Goal: Information Seeking & Learning: Find specific page/section

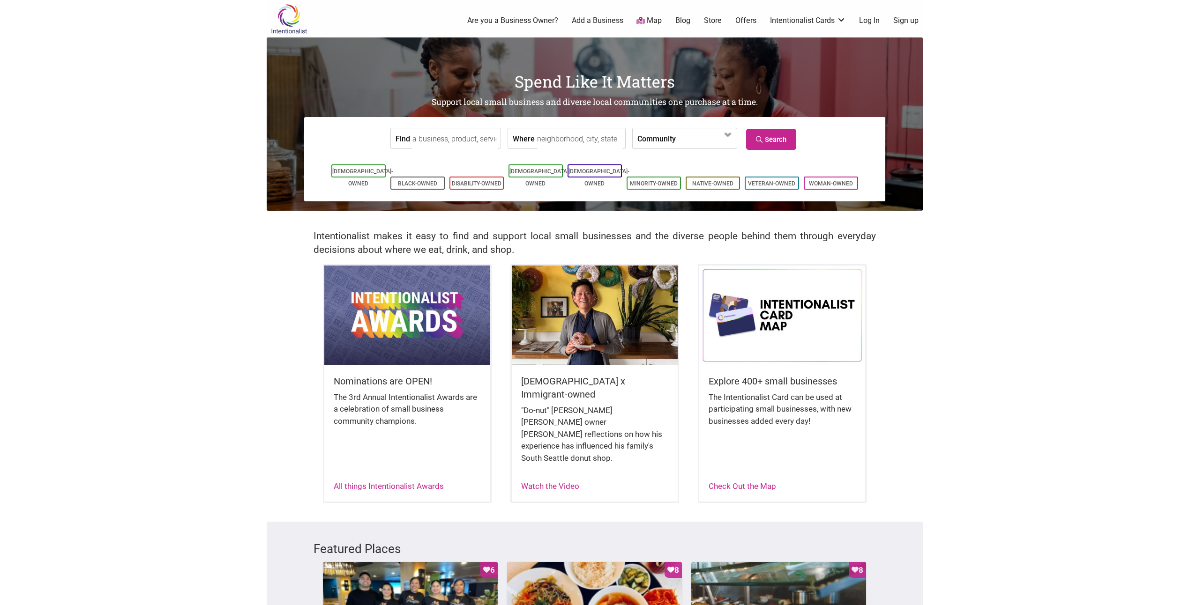
click at [651, 138] on label "Community" at bounding box center [656, 138] width 38 height 20
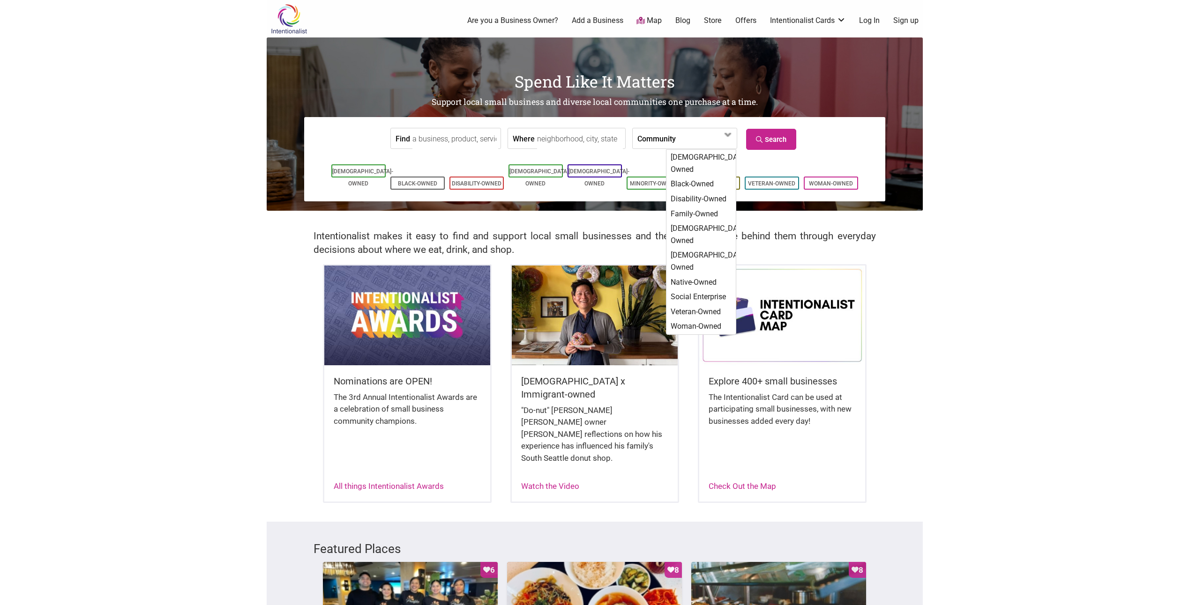
click at [645, 140] on label "Community" at bounding box center [656, 138] width 38 height 20
click at [565, 146] on input "Where" at bounding box center [580, 138] width 86 height 21
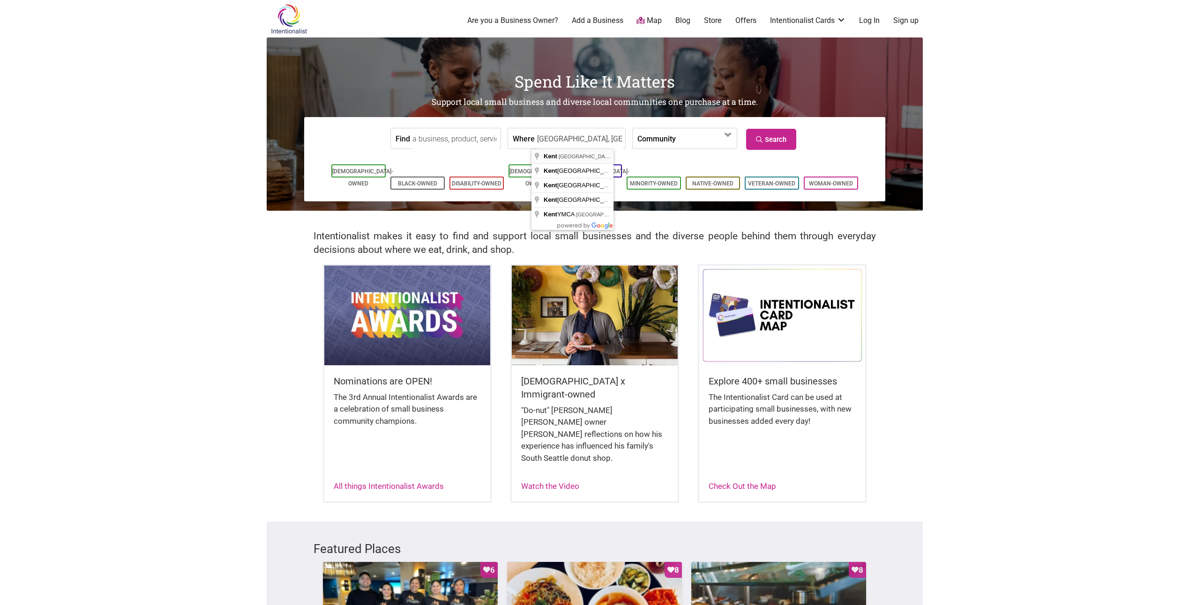
type input "Kent, WA, USA"
click at [430, 142] on input "Find" at bounding box center [455, 138] width 86 height 21
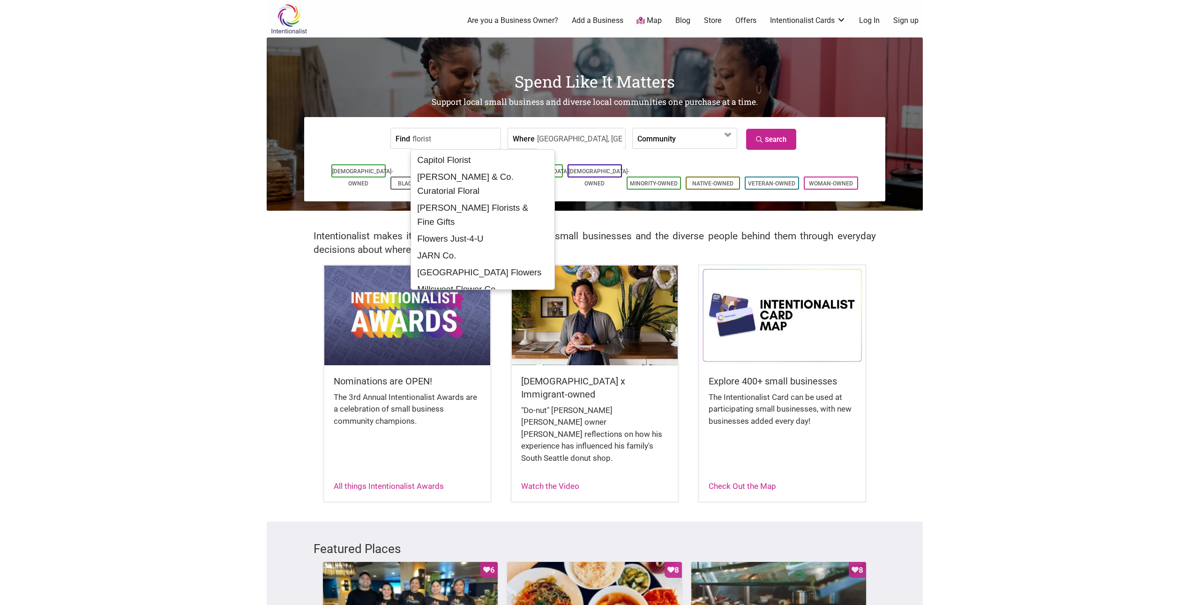
drag, startPoint x: 443, startPoint y: 135, endPoint x: 397, endPoint y: 145, distance: 47.1
click at [397, 145] on div "Find florist" at bounding box center [445, 138] width 111 height 21
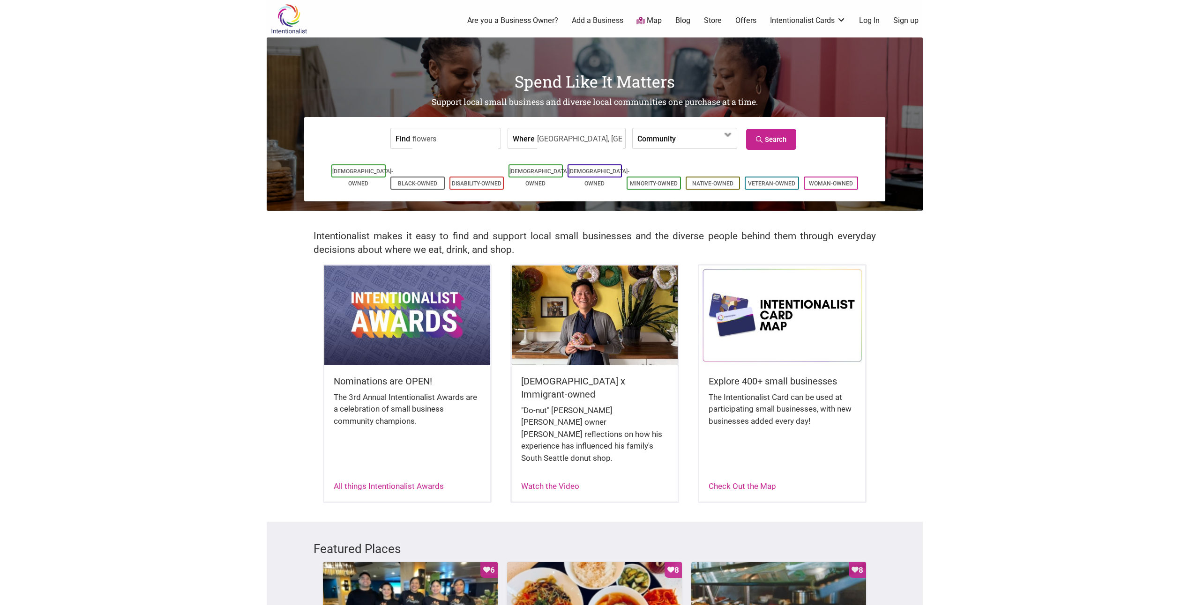
type input "flowers"
click at [774, 150] on link "Search" at bounding box center [771, 139] width 50 height 21
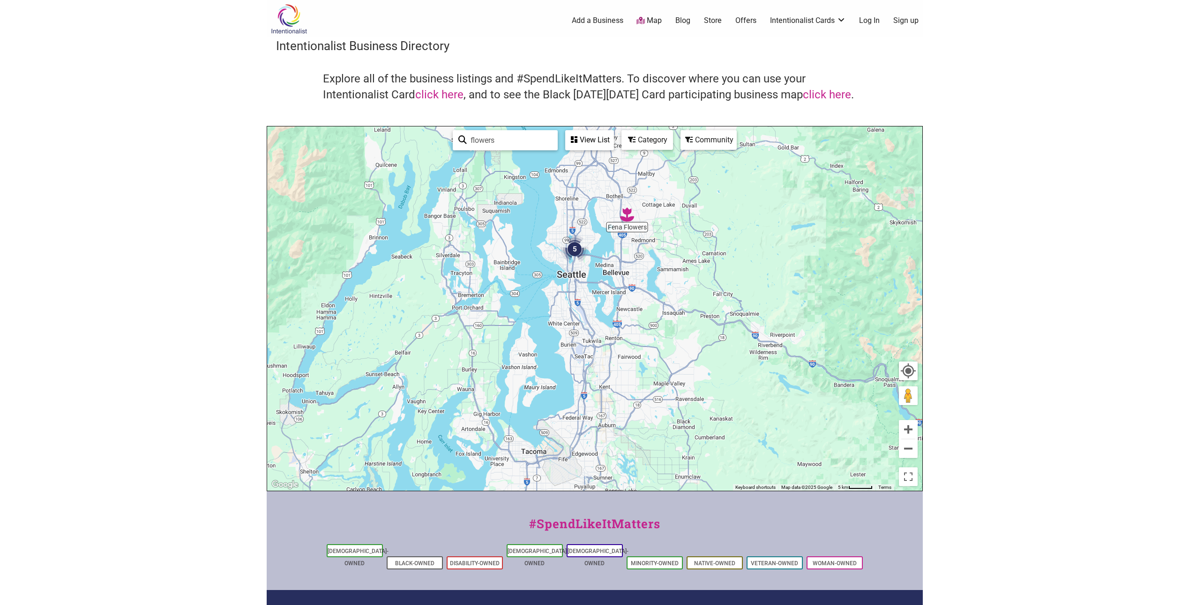
drag, startPoint x: 642, startPoint y: 252, endPoint x: 656, endPoint y: 337, distance: 86.5
click at [656, 337] on div "To navigate, press the arrow keys." at bounding box center [594, 309] width 655 height 365
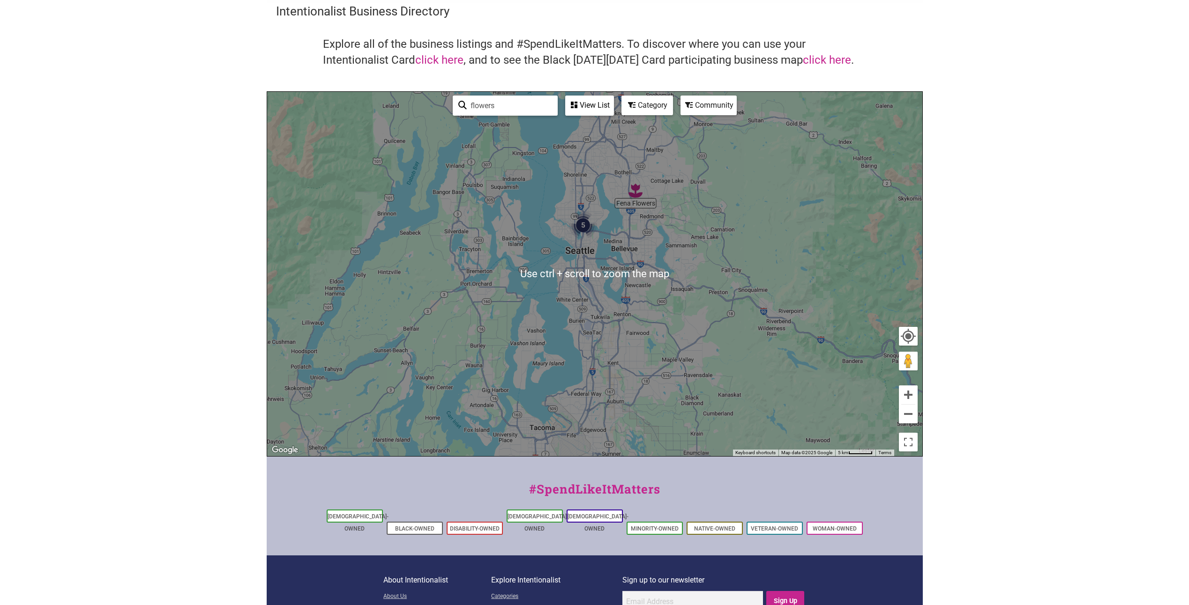
scroll to position [47, 0]
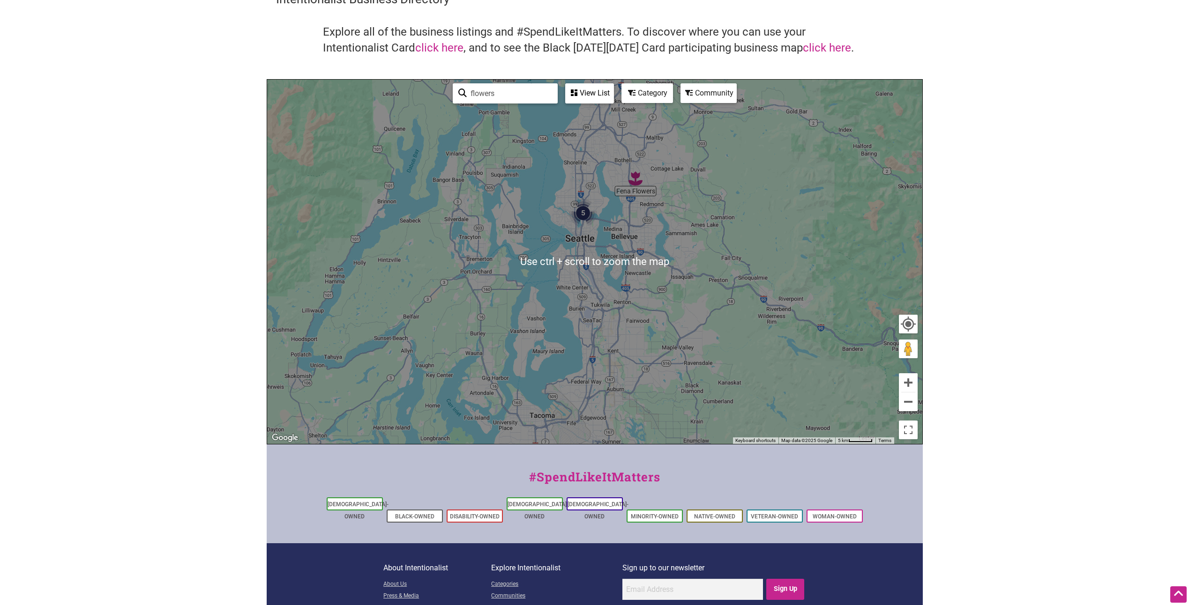
click at [586, 214] on img "5" at bounding box center [583, 213] width 28 height 28
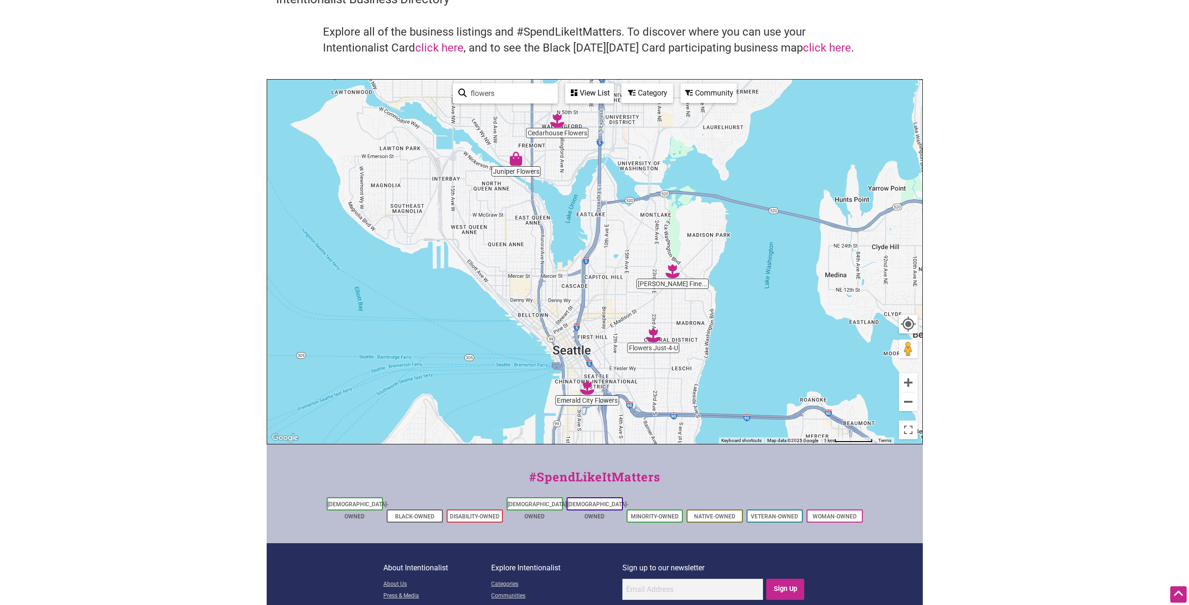
drag, startPoint x: 609, startPoint y: 326, endPoint x: 607, endPoint y: 279, distance: 46.9
click at [607, 280] on div "To navigate, press the arrow keys." at bounding box center [594, 262] width 655 height 365
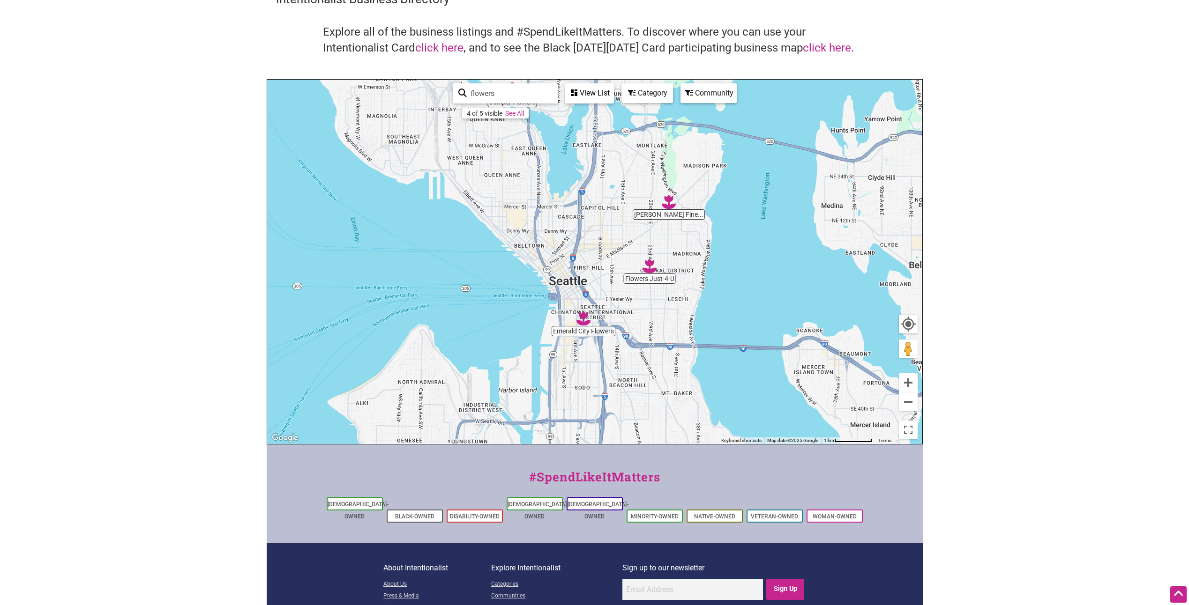
drag, startPoint x: 668, startPoint y: 372, endPoint x: 628, endPoint y: 223, distance: 154.5
click at [628, 225] on div "To navigate, press the arrow keys." at bounding box center [594, 262] width 655 height 365
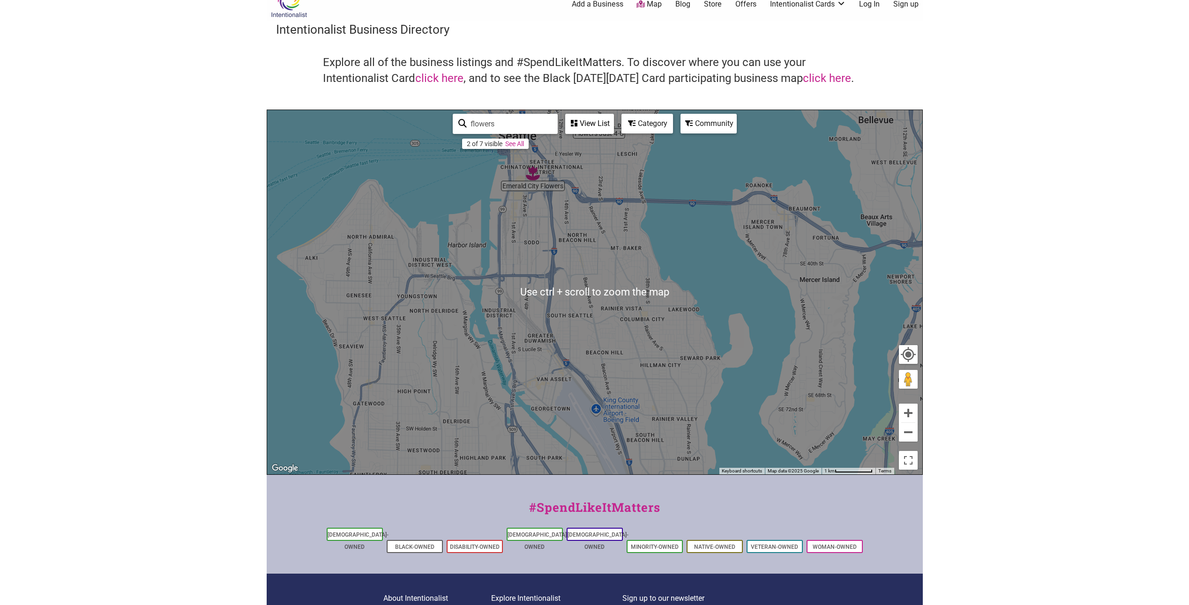
scroll to position [15, 0]
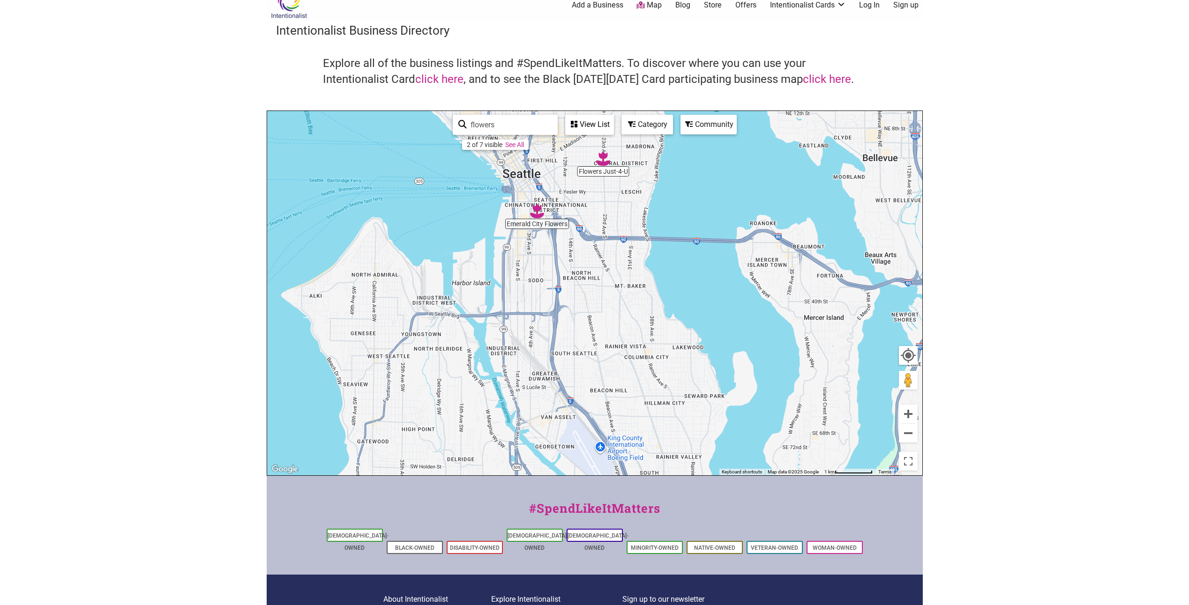
drag, startPoint x: 598, startPoint y: 249, endPoint x: 618, endPoint y: 339, distance: 92.8
click at [618, 339] on div "To navigate, press the arrow keys." at bounding box center [594, 293] width 655 height 365
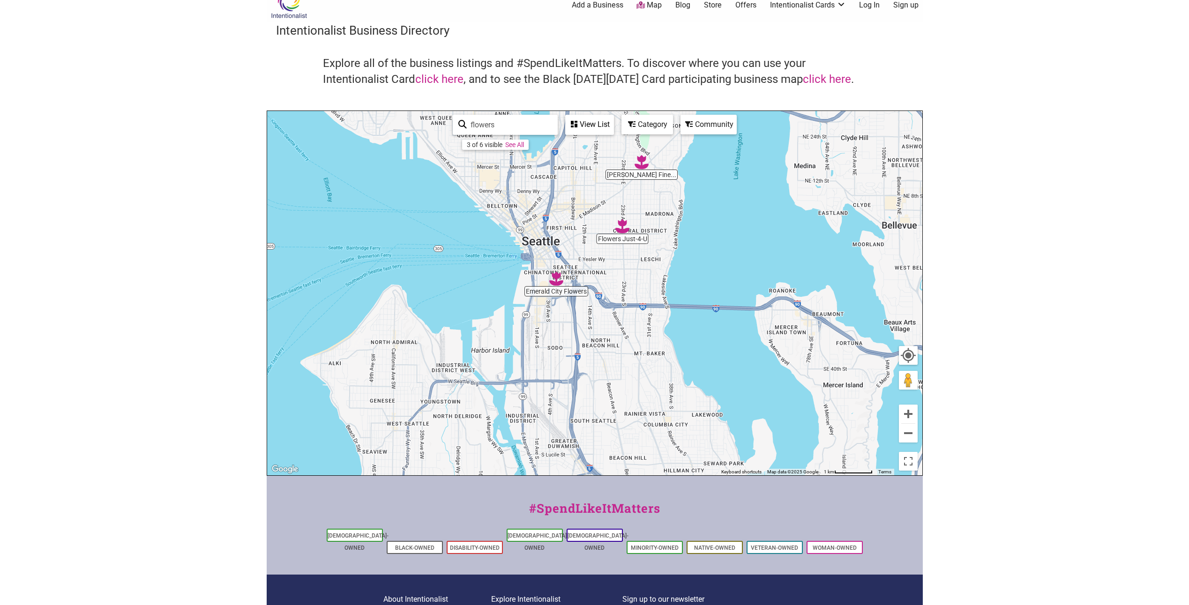
click at [560, 277] on img "Emerald City Flowers" at bounding box center [556, 279] width 14 height 14
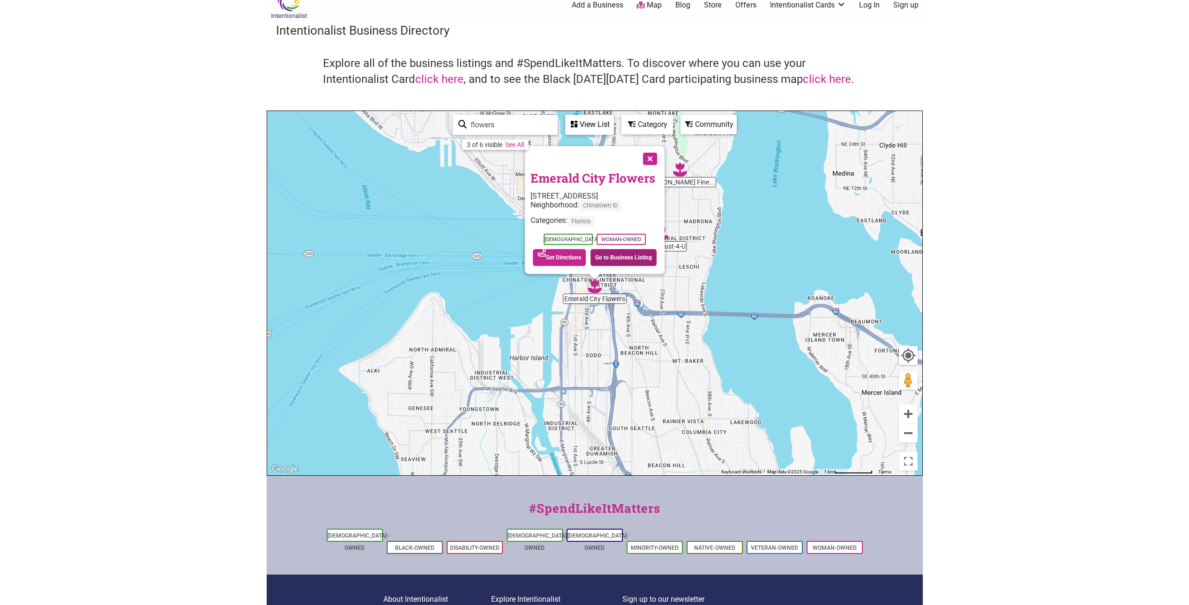
click at [615, 257] on link "Go to Business Listing" at bounding box center [623, 257] width 66 height 17
click at [661, 159] on button "Close" at bounding box center [648, 157] width 23 height 23
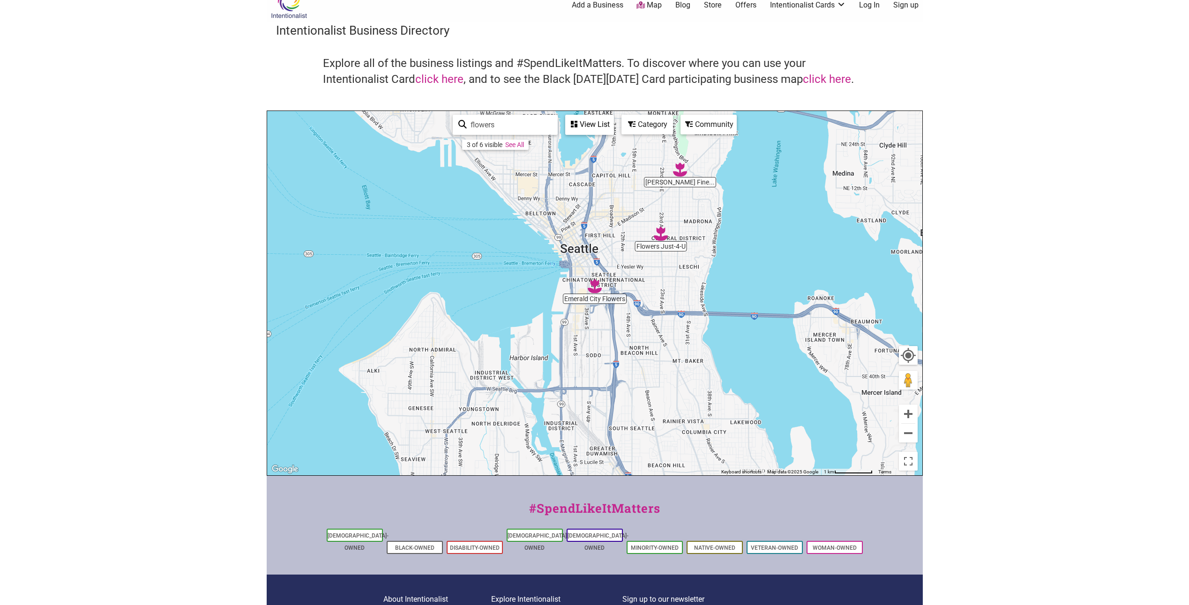
click at [659, 235] on img "Flowers Just-4-U" at bounding box center [661, 234] width 14 height 14
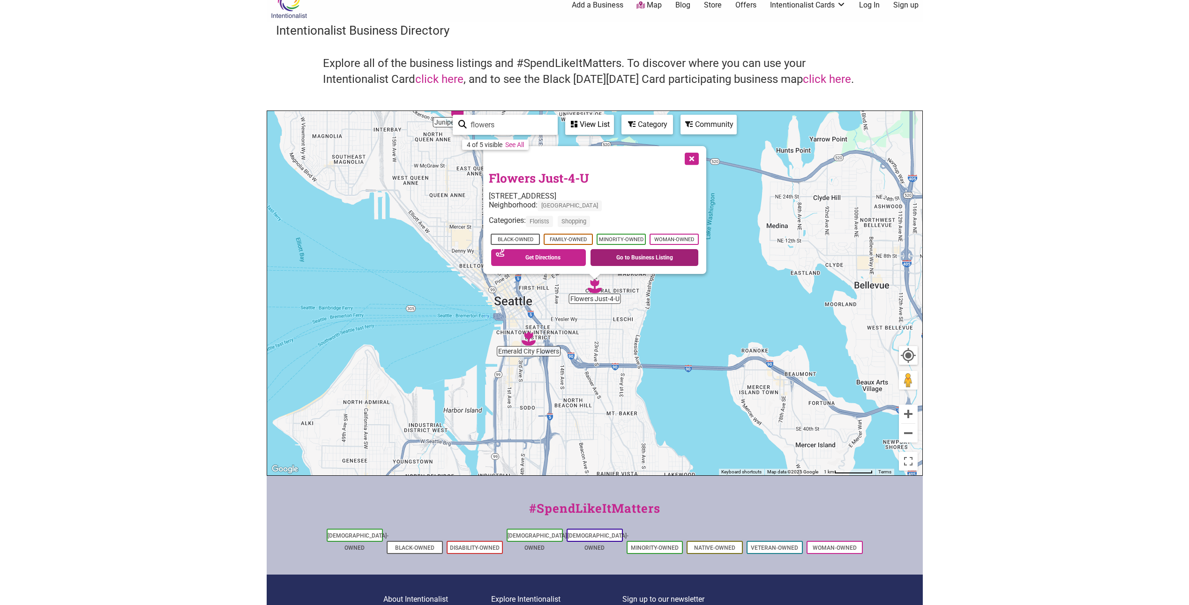
click at [625, 256] on link "Go to Business Listing" at bounding box center [644, 257] width 108 height 17
click at [692, 160] on button "Close" at bounding box center [690, 157] width 23 height 23
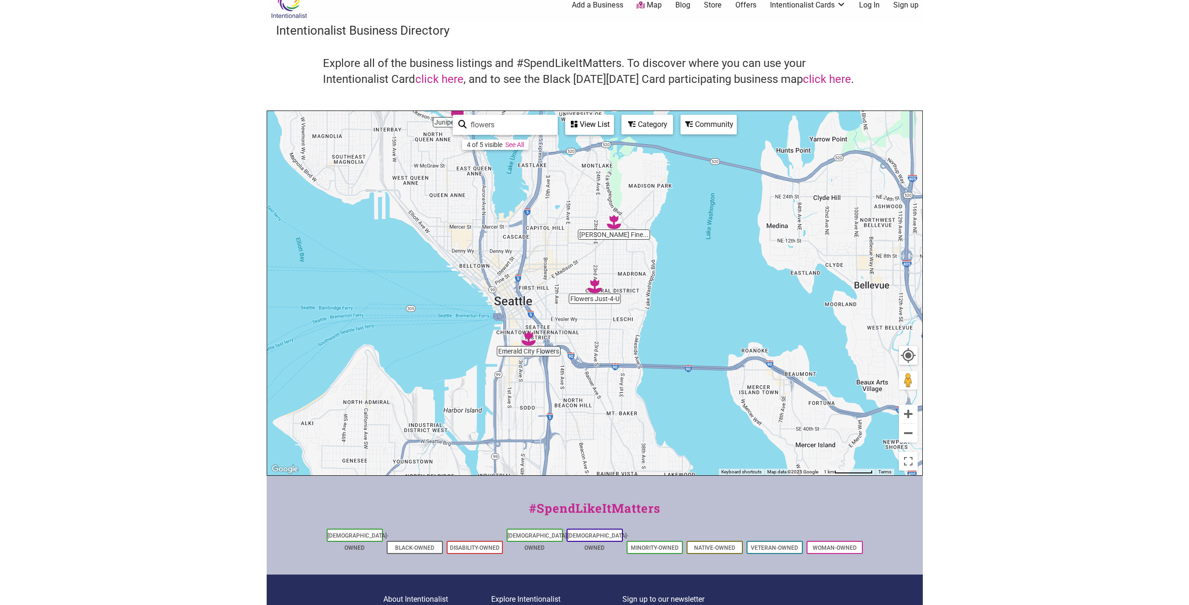
click at [615, 225] on img "Florentino's Fine Flowers" at bounding box center [614, 222] width 14 height 14
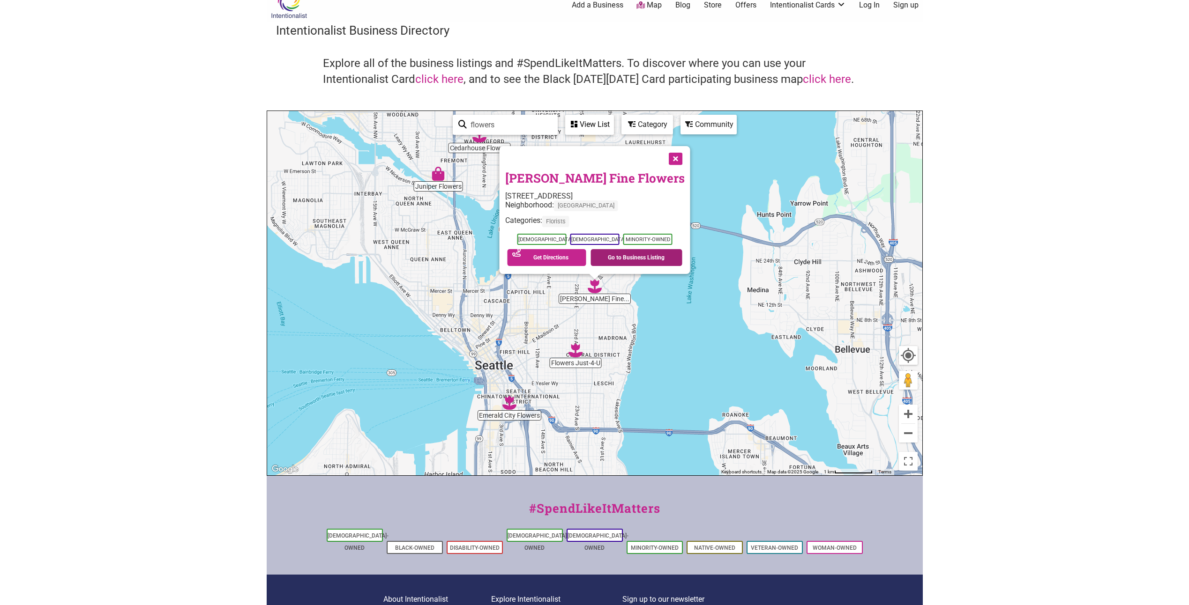
click at [611, 258] on link "Go to Business Listing" at bounding box center [636, 257] width 92 height 17
click at [663, 159] on button "Close" at bounding box center [674, 157] width 23 height 23
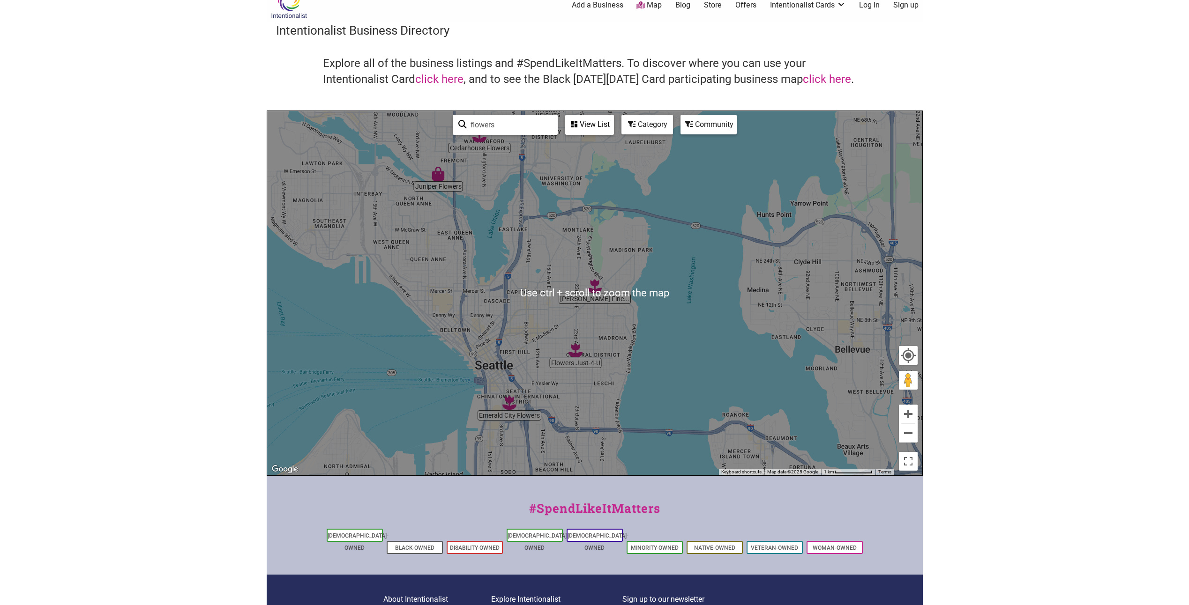
scroll to position [0, 0]
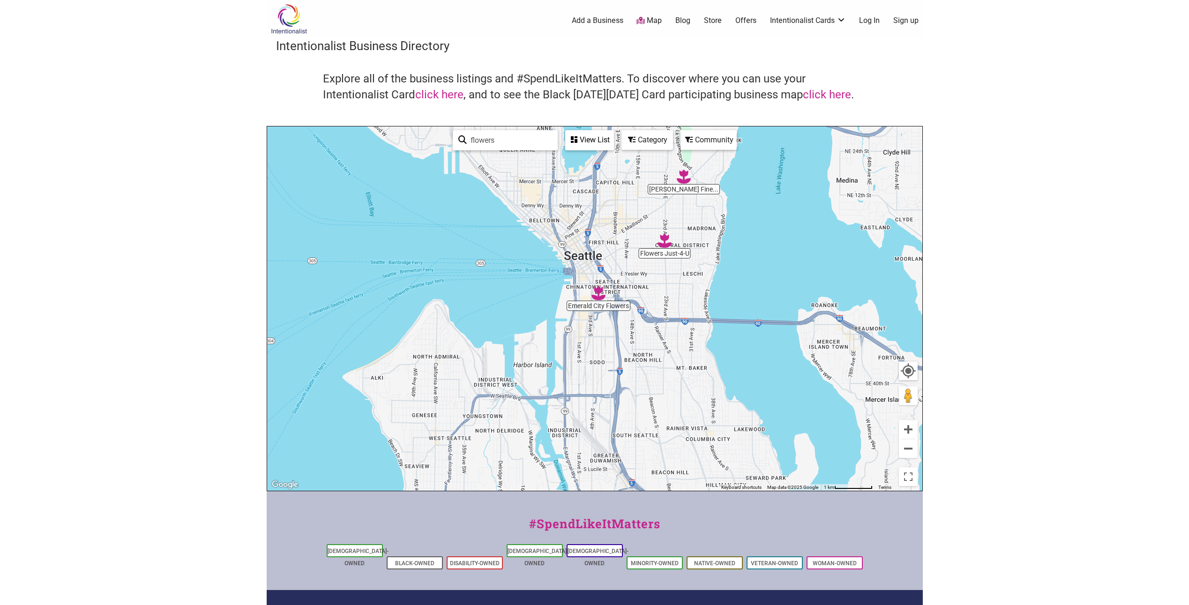
drag, startPoint x: 517, startPoint y: 313, endPoint x: 607, endPoint y: 181, distance: 159.5
click at [606, 183] on div "To navigate, press the arrow keys." at bounding box center [594, 309] width 655 height 365
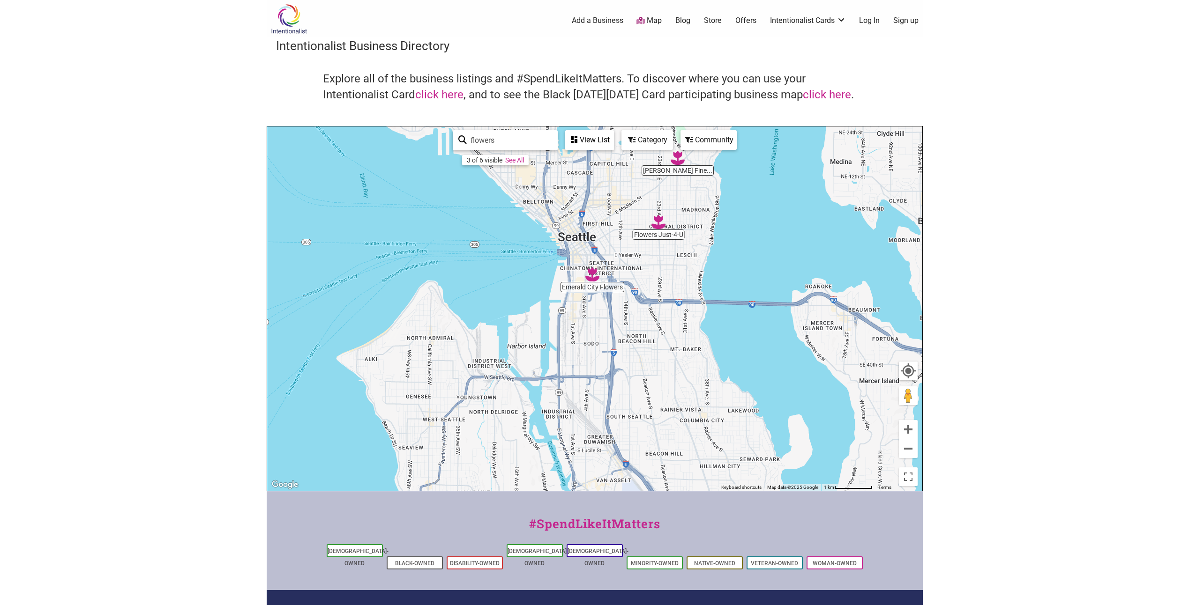
drag, startPoint x: 641, startPoint y: 282, endPoint x: 589, endPoint y: 177, distance: 117.0
click at [590, 174] on div "To navigate, press the arrow keys." at bounding box center [594, 309] width 655 height 365
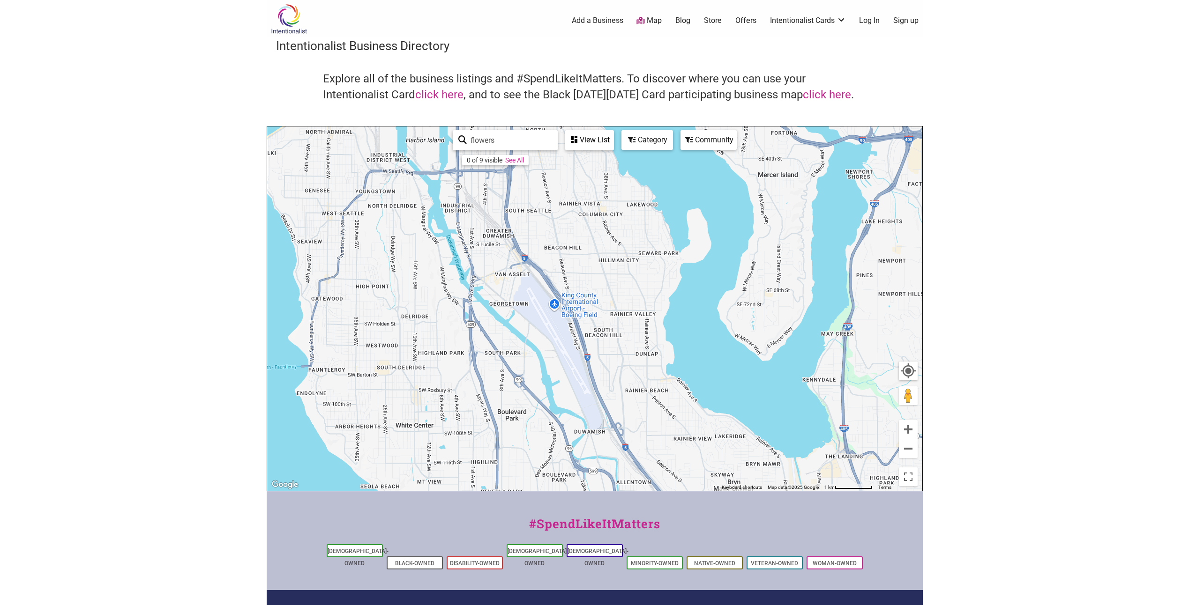
drag, startPoint x: 599, startPoint y: 273, endPoint x: 591, endPoint y: 224, distance: 49.8
click at [591, 224] on div "To navigate, press the arrow keys." at bounding box center [594, 309] width 655 height 365
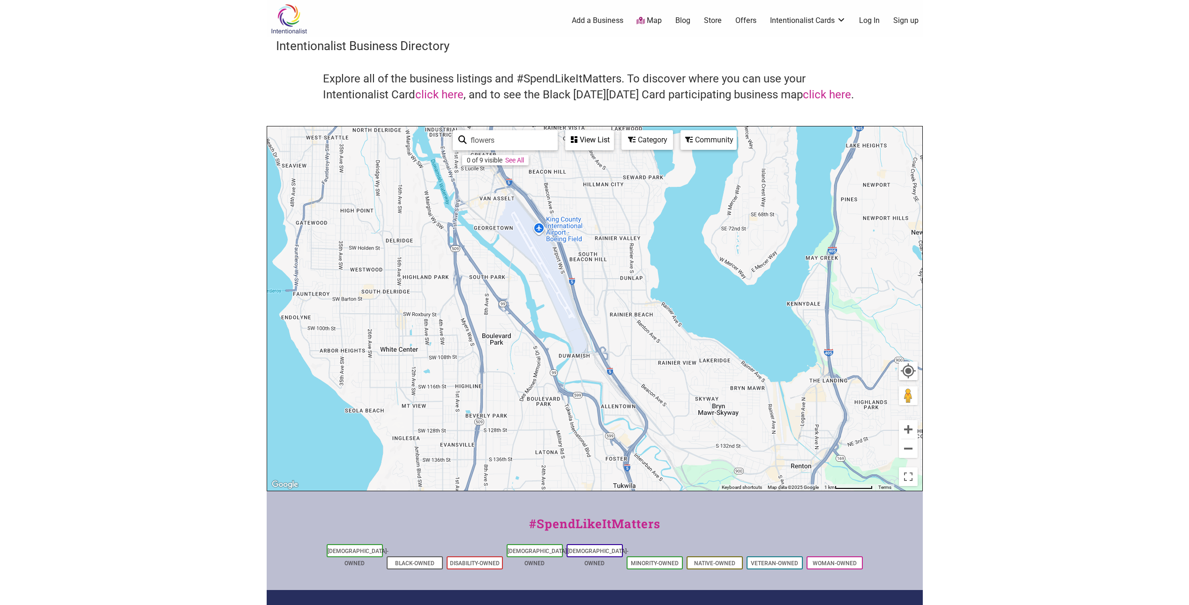
drag, startPoint x: 601, startPoint y: 220, endPoint x: 603, endPoint y: 329, distance: 109.2
click at [603, 329] on div "To navigate, press the arrow keys." at bounding box center [594, 309] width 655 height 365
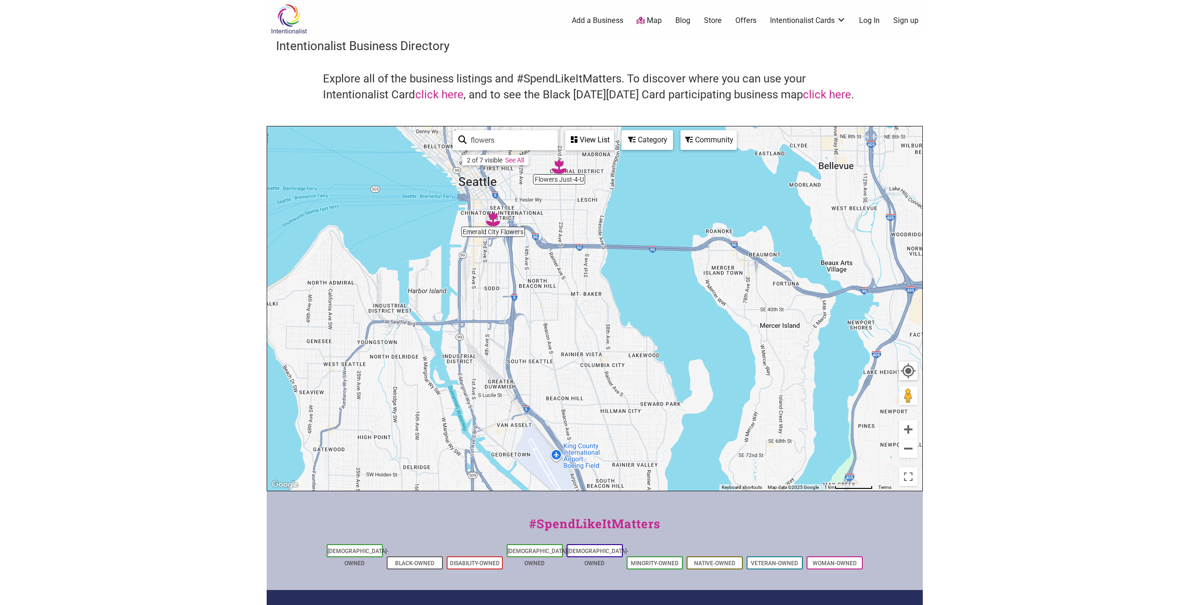
drag, startPoint x: 553, startPoint y: 255, endPoint x: 588, endPoint y: 342, distance: 92.9
click at [588, 341] on div "To navigate, press the arrow keys." at bounding box center [594, 309] width 655 height 365
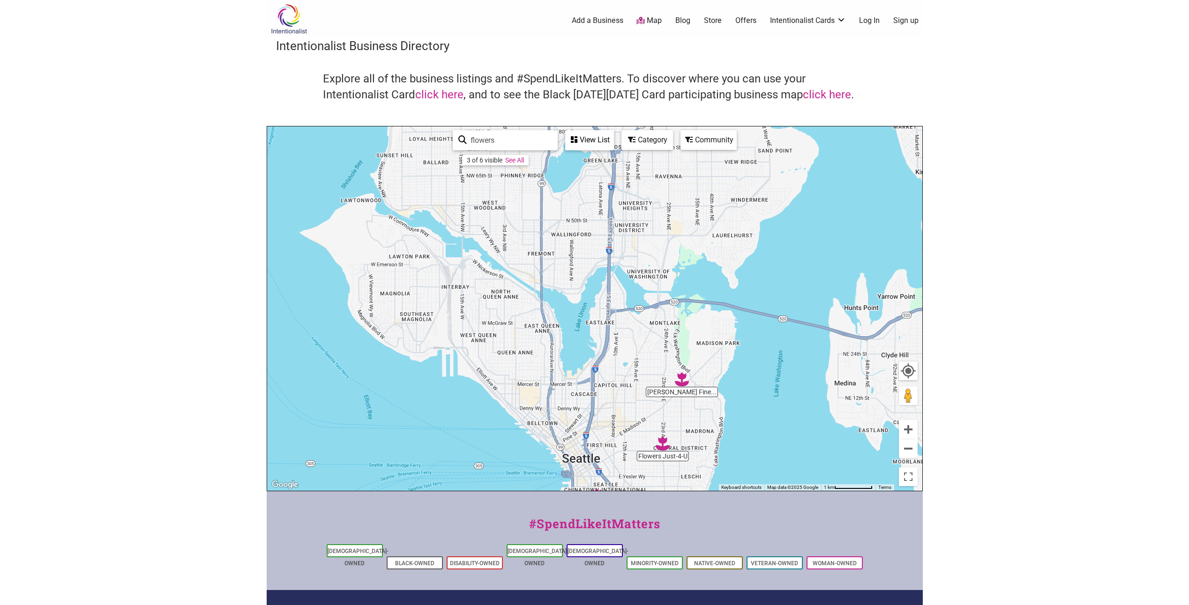
drag, startPoint x: 540, startPoint y: 278, endPoint x: 596, endPoint y: 456, distance: 185.6
click at [597, 456] on div "To navigate, press the arrow keys." at bounding box center [594, 309] width 655 height 365
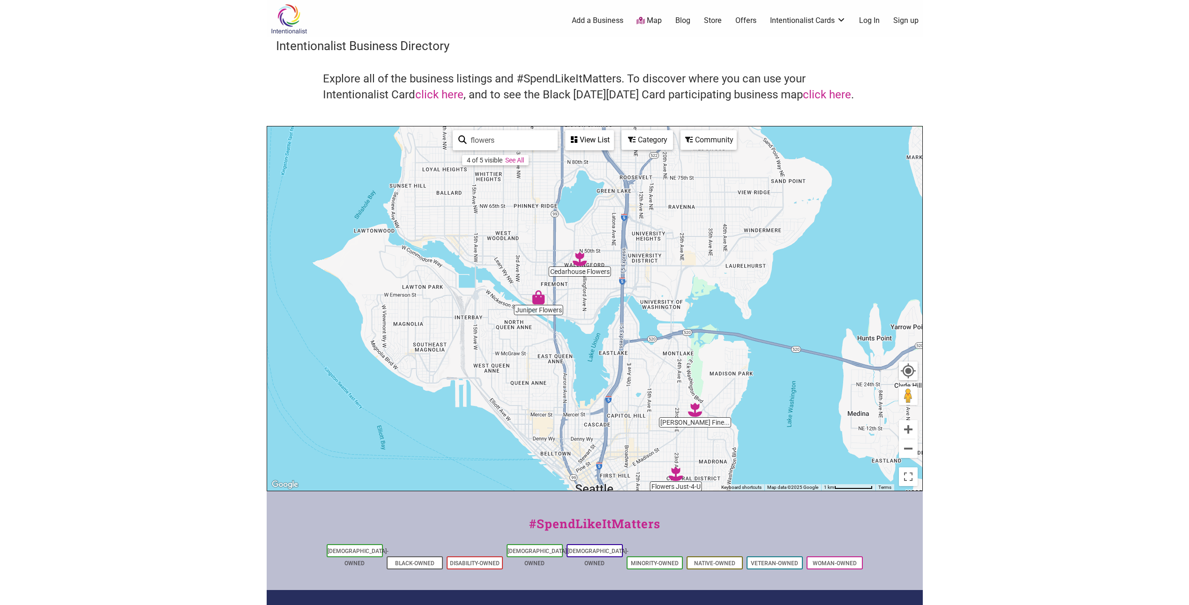
click at [539, 303] on img "Juniper Flowers" at bounding box center [538, 298] width 14 height 14
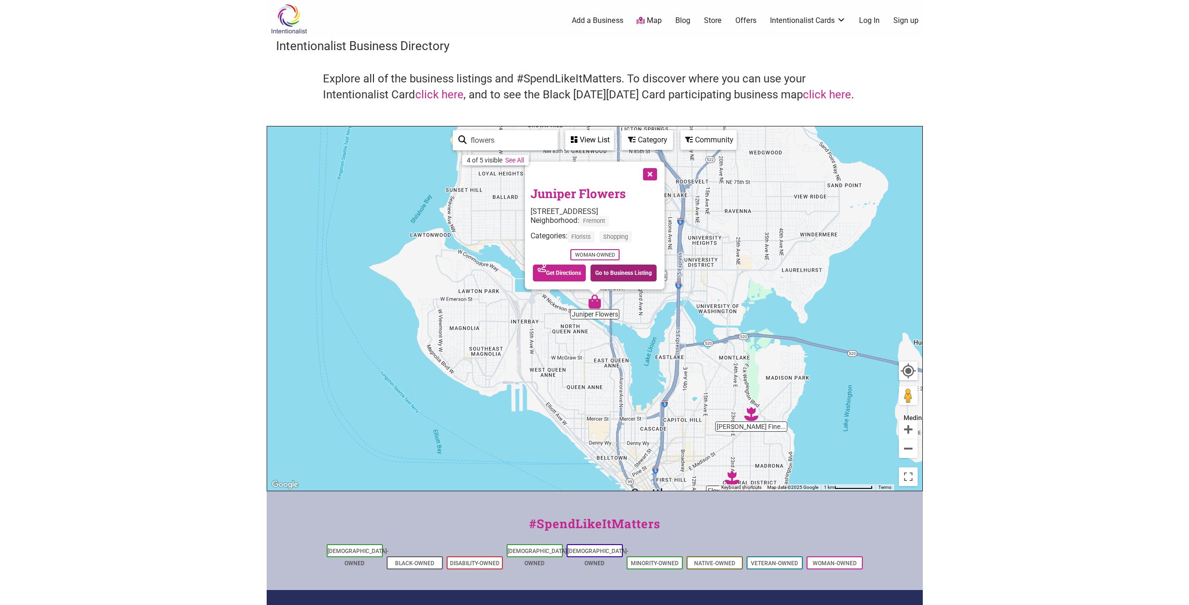
click at [621, 274] on link "Go to Business Listing" at bounding box center [623, 273] width 66 height 17
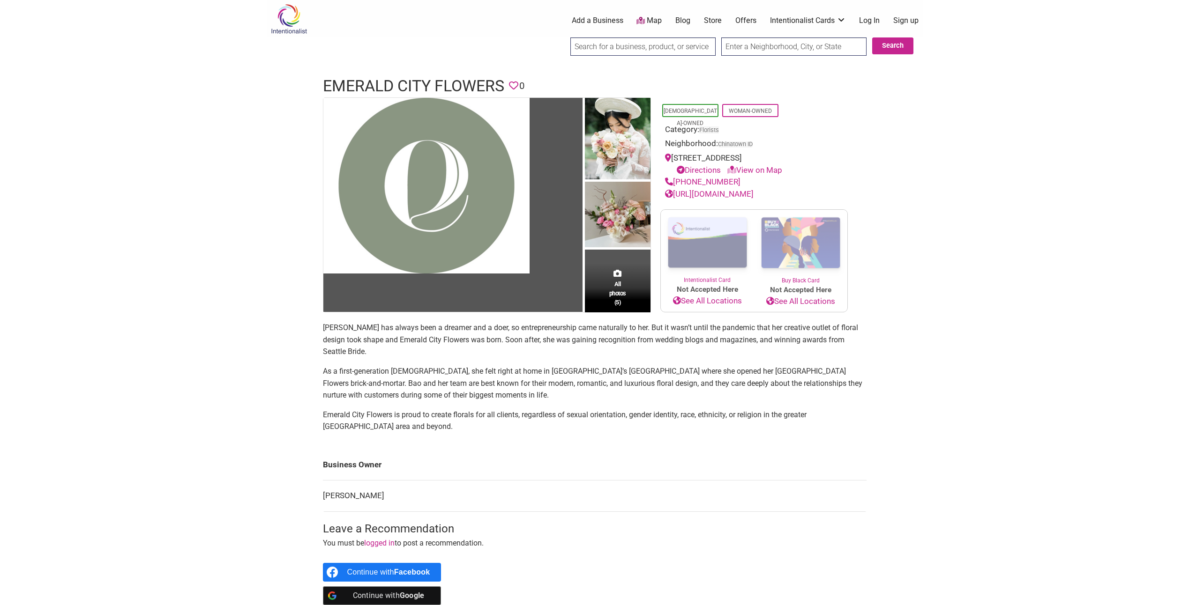
click at [728, 199] on link "[URL][DOMAIN_NAME]" at bounding box center [709, 193] width 89 height 9
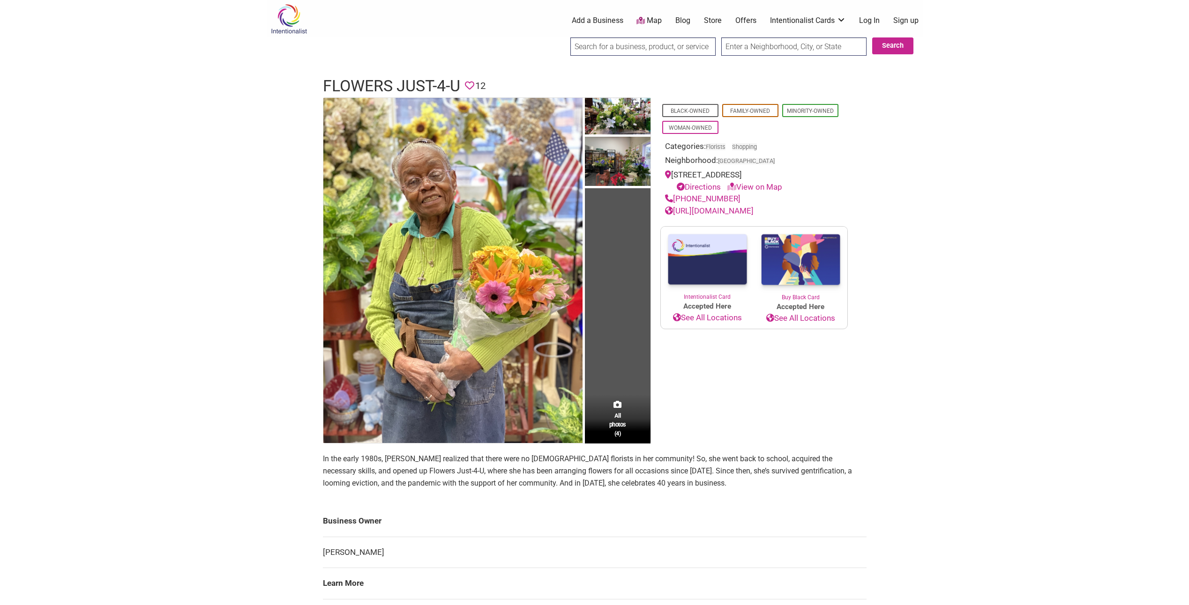
click at [741, 212] on link "https://flowersjust4u.net/" at bounding box center [709, 210] width 89 height 9
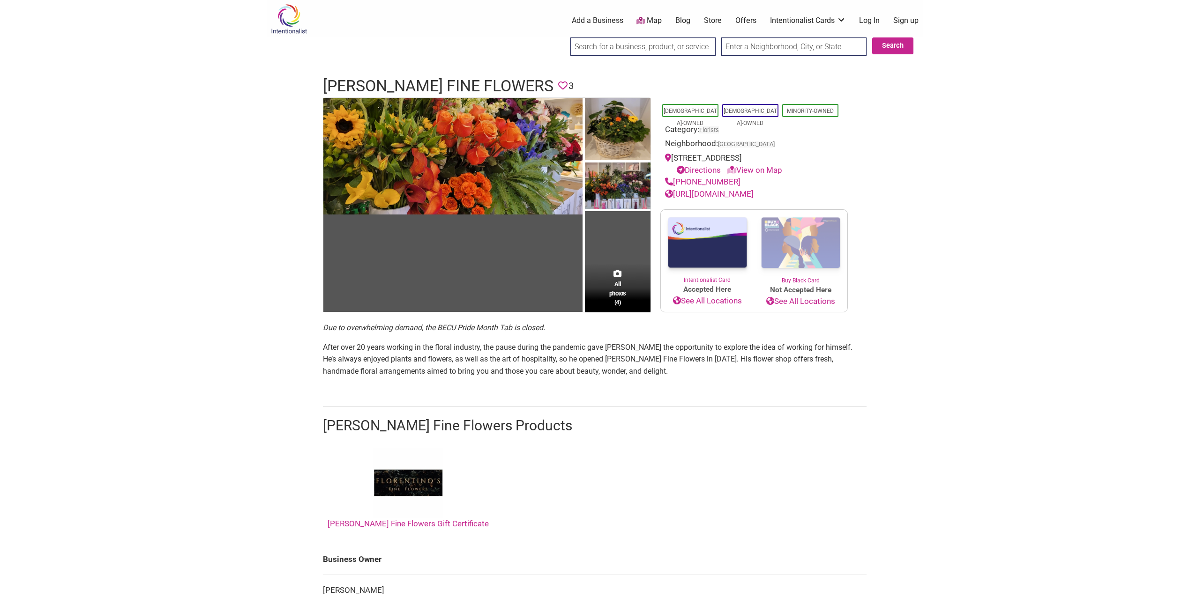
click at [754, 192] on link "[URL][DOMAIN_NAME]" at bounding box center [709, 193] width 89 height 9
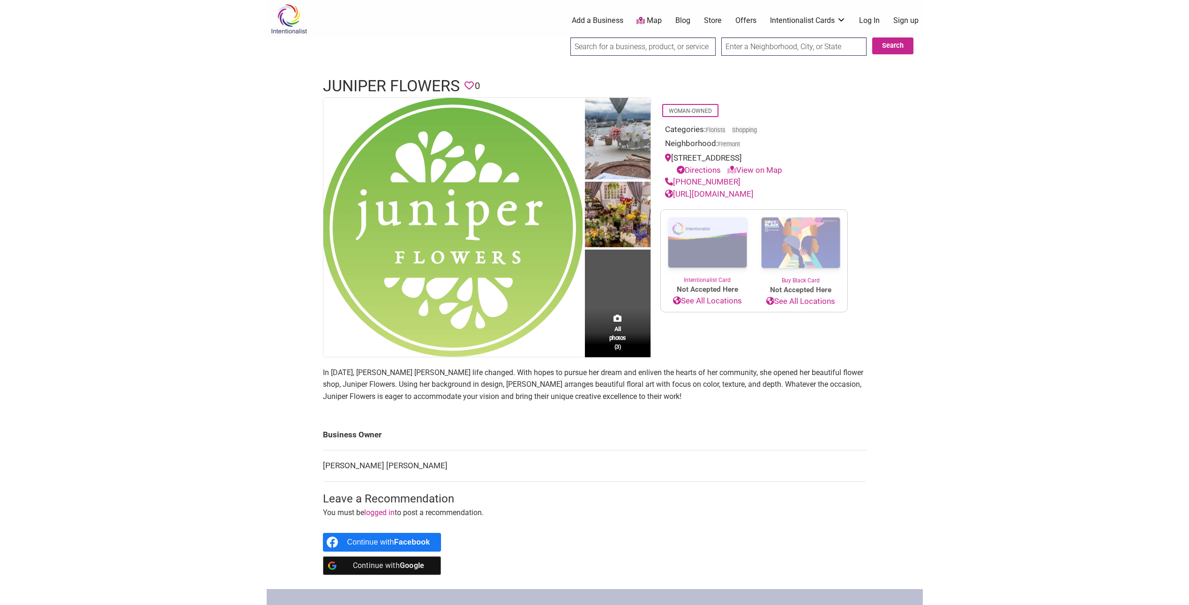
click at [709, 195] on link "[URL][DOMAIN_NAME]" at bounding box center [709, 193] width 89 height 9
